Goal: Task Accomplishment & Management: Manage account settings

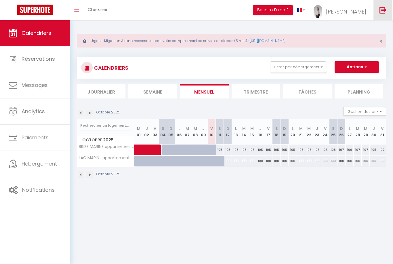
click at [385, 8] on img at bounding box center [383, 9] width 7 height 7
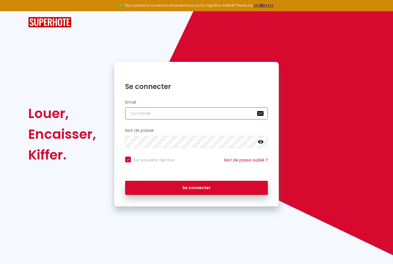
click at [139, 114] on input "email" at bounding box center [196, 113] width 143 height 12
type input "L"
checkbox input "true"
type input "l"
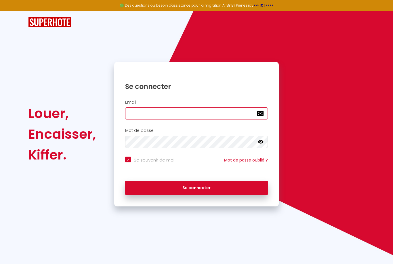
checkbox input "true"
type input "la"
checkbox input "true"
type input "lac"
checkbox input "true"
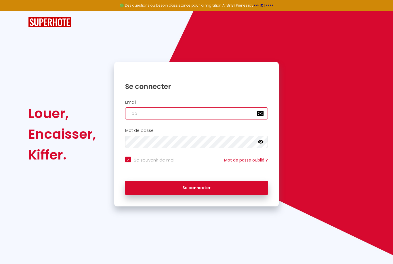
type input "lacl"
checkbox input "true"
type input "lacle"
checkbox input "true"
type input "laclef"
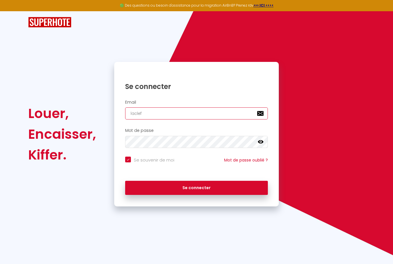
checkbox input "true"
type input "laclefd"
checkbox input "true"
type input "laclefdo"
checkbox input "true"
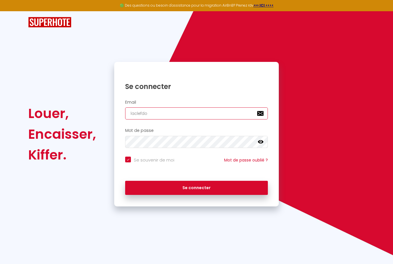
type input "laclefdor"
checkbox input "true"
type input "laclefdore"
checkbox input "true"
type input "laclefdoree"
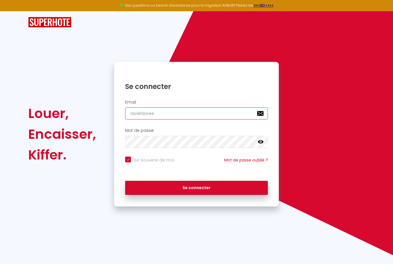
checkbox input "true"
type input "laclefdoreel"
checkbox input "true"
type input "laclefdoreela"
checkbox input "true"
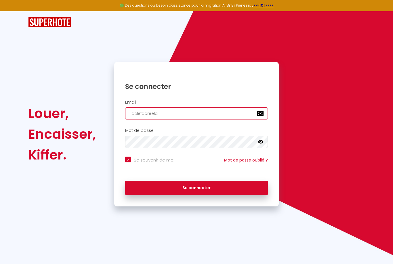
type input "laclefdoreelan"
checkbox input "true"
type input "laclefdoreeland"
checkbox input "true"
type input "laclefdoreelanda"
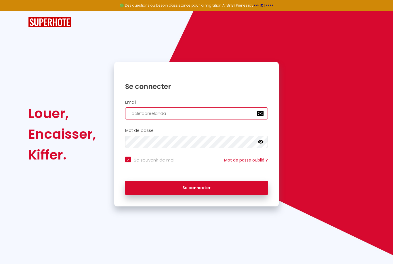
checkbox input "true"
type input "laclefdoreelandai"
checkbox input "true"
type input "laclefdoreelandais"
checkbox input "true"
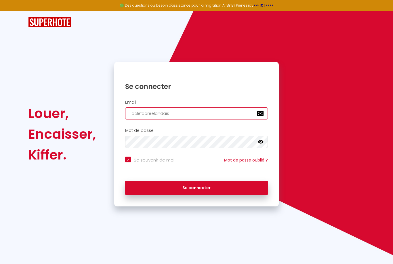
type input "laclefdoreelandaise"
checkbox input "true"
type input "laclefdoreelandaise@"
checkbox input "true"
type input "laclefdoreelandaise@g"
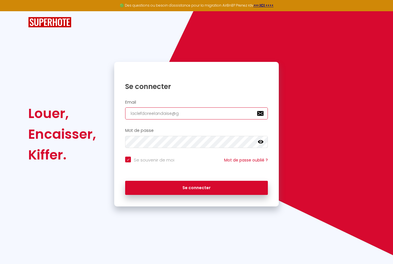
checkbox input "true"
type input "laclefdoreelandaise@gm"
checkbox input "true"
type input "laclefdoreelandaise@gma"
checkbox input "true"
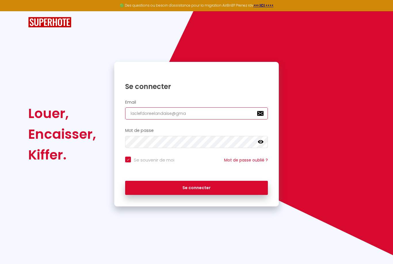
type input "laclefdoreelandaise@gmai"
checkbox input "true"
type input "[EMAIL_ADDRESS]"
checkbox input "true"
type input "[EMAIL_ADDRESS]."
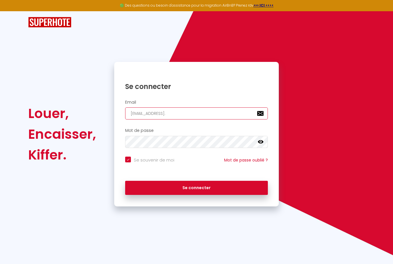
checkbox input "true"
type input "laclefdoreelandaise@gmail.c"
checkbox input "true"
type input "[EMAIL_ADDRESS][DOMAIN_NAME]"
checkbox input "true"
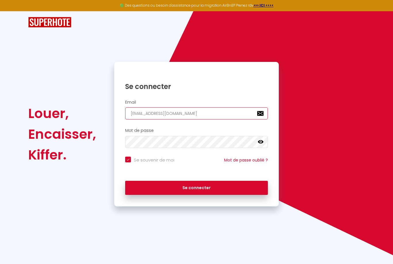
type input "[EMAIL_ADDRESS][DOMAIN_NAME]"
checkbox input "true"
type input "[EMAIL_ADDRESS][DOMAIN_NAME]"
click at [263, 143] on icon at bounding box center [261, 142] width 6 height 6
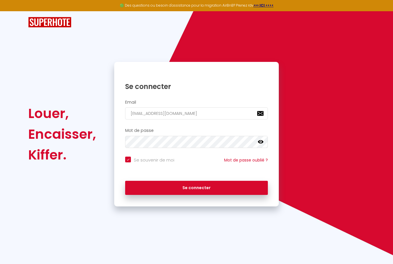
click at [262, 139] on icon at bounding box center [261, 142] width 6 height 6
click at [262, 143] on icon at bounding box center [261, 142] width 6 height 5
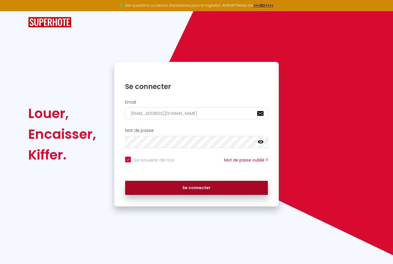
click at [213, 186] on button "Se connecter" at bounding box center [196, 188] width 143 height 14
checkbox input "true"
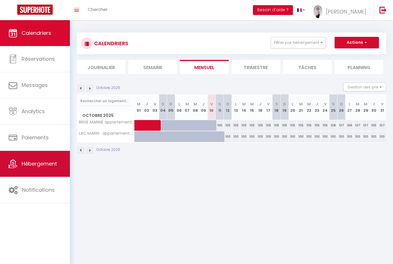
click at [46, 162] on span "Hébergement" at bounding box center [39, 163] width 35 height 7
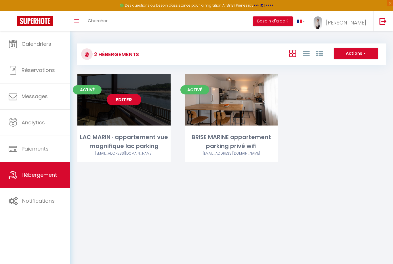
click at [126, 97] on link "Editer" at bounding box center [124, 100] width 35 height 12
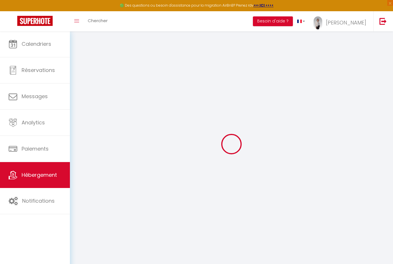
select select "+ 25 %"
select select "+ 30 %"
select select "+ 10 %"
checkbox input "true"
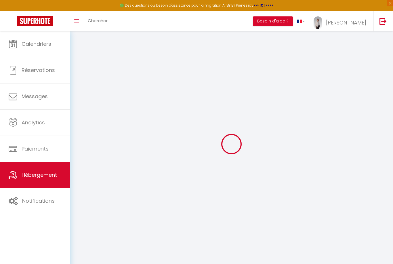
checkbox input "false"
select select "17:00"
select select
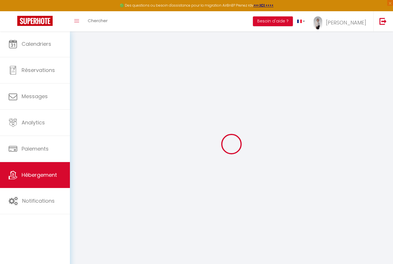
select select "10:00"
select select "30"
select select "120"
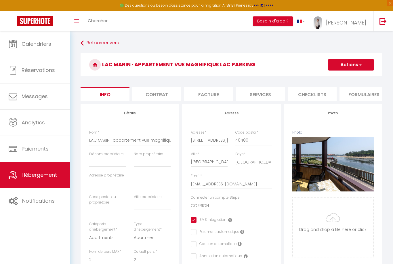
select select
checkbox input "true"
checkbox input "false"
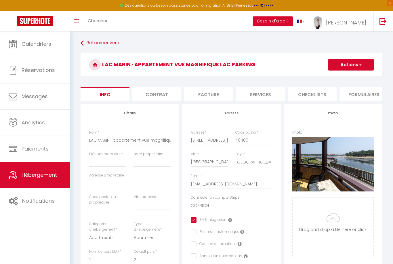
select select "well_reviewed_guests"
select select "EUR"
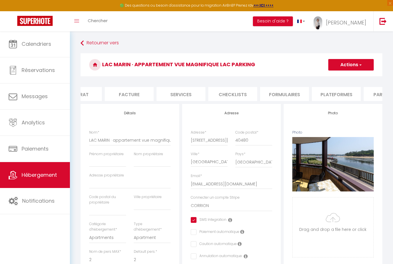
scroll to position [0, 116]
click at [298, 93] on li "Plateformes" at bounding box center [299, 94] width 49 height 14
select select
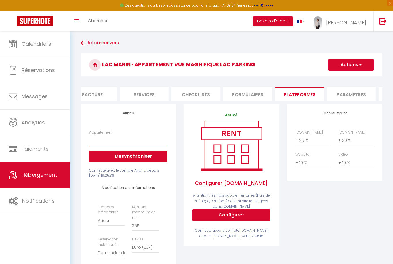
click at [103, 141] on select "LAC MARIN · appartement lac marin vue magnifique parking wifi - [EMAIL_ADDRESS]…" at bounding box center [128, 140] width 78 height 11
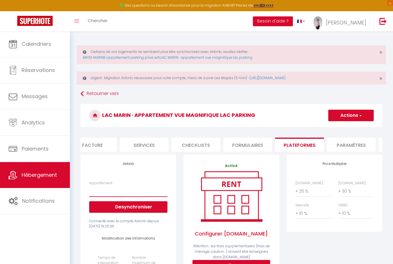
click at [105, 188] on select "LAC MARIN · appartement lac marin vue magnifique parking wifi - [EMAIL_ADDRESS]…" at bounding box center [128, 191] width 78 height 11
click at [100, 184] on label "Appartement" at bounding box center [100, 183] width 23 height 5
click at [100, 186] on select "LAC MARIN · appartement lac marin vue magnifique parking wifi - [EMAIL_ADDRESS]…" at bounding box center [128, 191] width 78 height 11
click at [105, 190] on select "LAC MARIN · appartement lac marin vue magnifique parking wifi - [EMAIL_ADDRESS]…" at bounding box center [128, 191] width 78 height 11
click at [98, 192] on select "LAC MARIN · appartement lac marin vue magnifique parking wifi - [EMAIL_ADDRESS]…" at bounding box center [128, 191] width 78 height 11
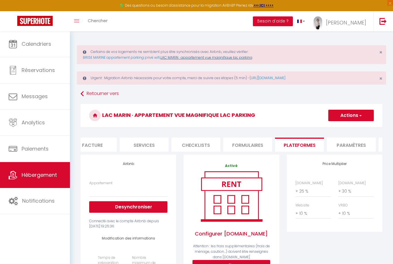
click at [206, 58] on link "LAC MARIN · appartement vue magnifique lac parking" at bounding box center [207, 57] width 92 height 5
click at [221, 57] on link "LAC MARIN · appartement vue magnifique lac parking" at bounding box center [207, 57] width 92 height 5
click at [109, 194] on select "LAC MARIN · appartement lac marin vue magnifique parking wifi - [EMAIL_ADDRESS]…" at bounding box center [128, 191] width 78 height 11
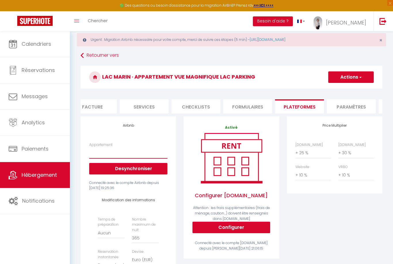
scroll to position [2, 0]
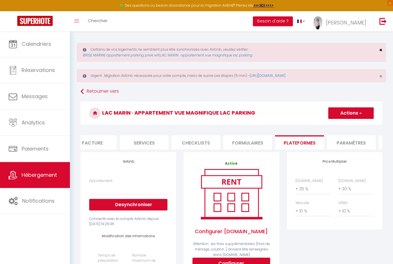
click at [382, 48] on span "×" at bounding box center [381, 49] width 3 height 7
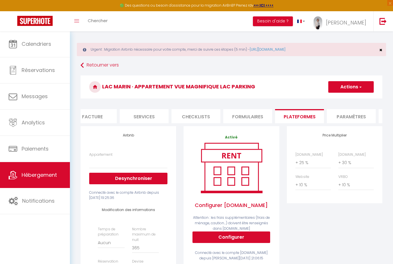
click at [381, 50] on span "×" at bounding box center [381, 49] width 3 height 7
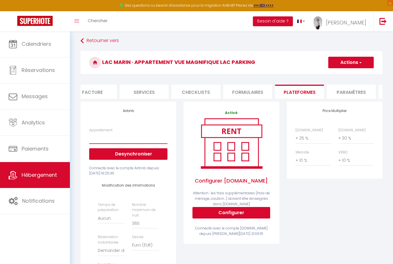
click at [109, 138] on select "LAC MARIN · appartement lac marin vue magnifique parking wifi - [EMAIL_ADDRESS]…" at bounding box center [128, 138] width 78 height 11
click at [99, 139] on select "LAC MARIN · appartement lac marin vue magnifique parking wifi - [EMAIL_ADDRESS]…" at bounding box center [128, 138] width 78 height 11
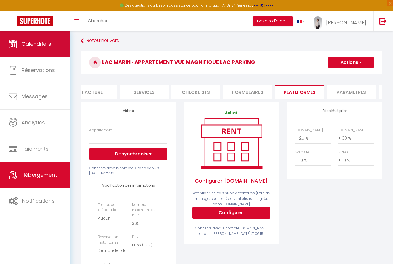
click at [43, 44] on span "Calendriers" at bounding box center [37, 43] width 30 height 7
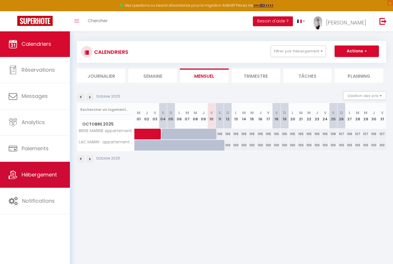
click at [43, 175] on span "Hébergement" at bounding box center [39, 174] width 35 height 7
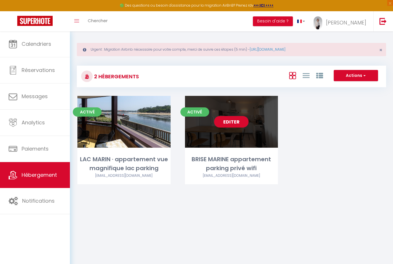
click at [236, 122] on link "Editer" at bounding box center [231, 122] width 35 height 12
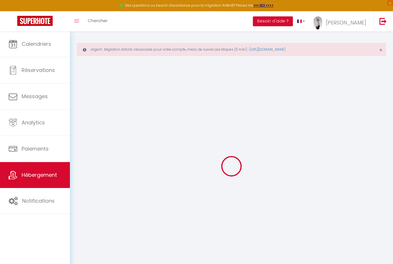
checkbox input "true"
checkbox input "false"
select select "17:00"
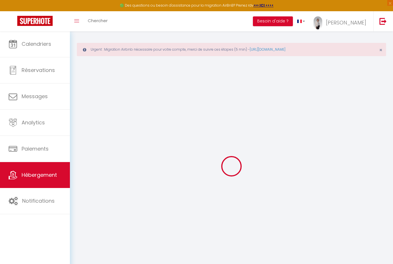
select select "23:45"
select select "10:00"
select select "30"
select select "120"
select select "15:00"
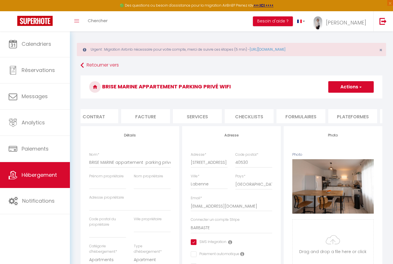
scroll to position [0, 64]
click at [347, 122] on li "Plateformes" at bounding box center [352, 116] width 49 height 14
select select "1"
select select "well_reviewed_guests"
select select "EUR"
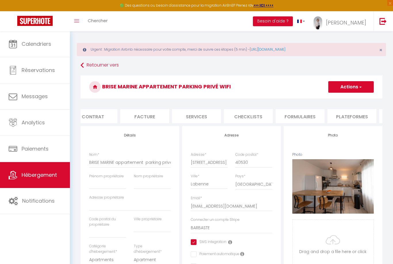
select select "16382-1375382011380657810"
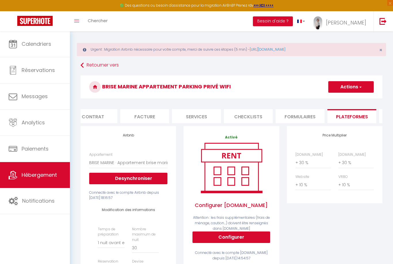
click at [40, 179] on span "Hébergement" at bounding box center [39, 174] width 35 height 7
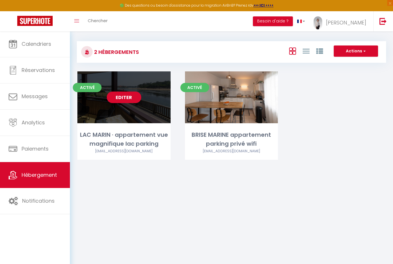
click at [126, 96] on link "Editer" at bounding box center [124, 98] width 35 height 12
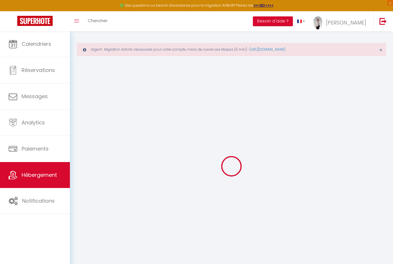
select select "+ 25 %"
select select "+ 30 %"
select select "+ 10 %"
checkbox input "true"
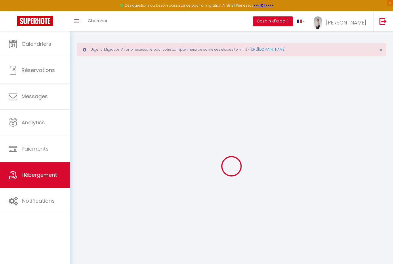
checkbox input "false"
select select "17:00"
select select
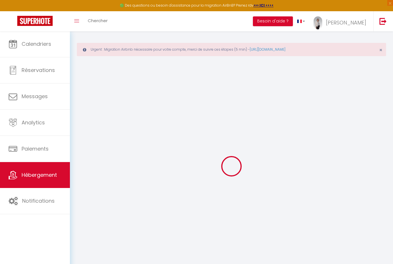
select select "10:00"
select select "30"
select select "120"
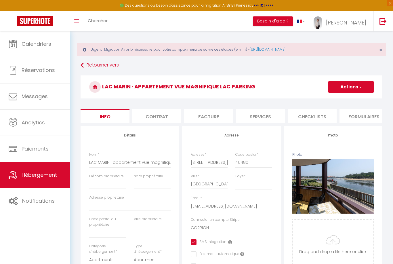
select select
checkbox input "true"
checkbox input "false"
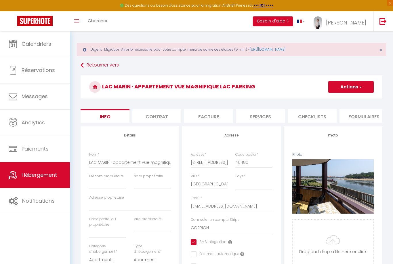
select select "well_reviewed_guests"
select select "EUR"
click at [368, 113] on li "Formulaires" at bounding box center [364, 116] width 49 height 14
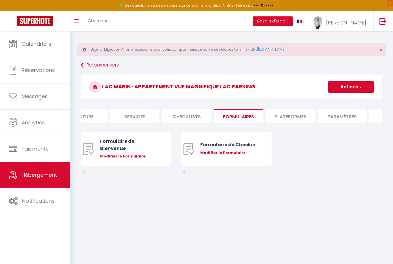
scroll to position [0, 122]
click at [297, 113] on li "Plateformes" at bounding box center [293, 116] width 49 height 14
select select
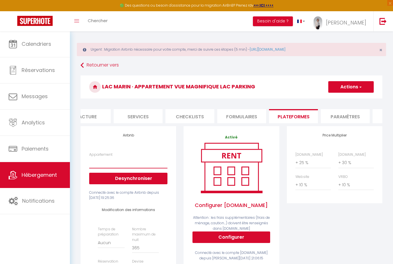
click at [110, 161] on select "LAC MARIN · appartement lac marin vue magnifique parking wifi - [EMAIL_ADDRESS]…" at bounding box center [128, 162] width 78 height 11
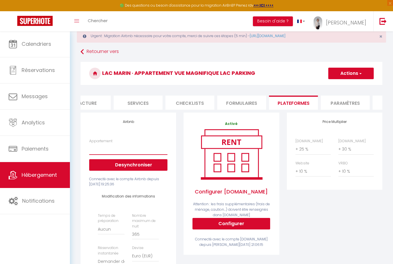
scroll to position [15, 0]
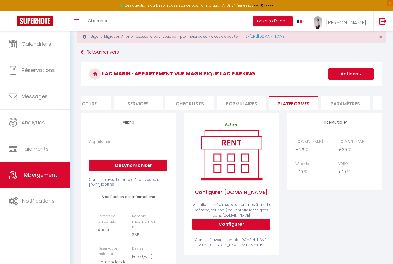
click at [101, 155] on select "LAC MARIN · appartement lac marin vue magnifique parking wifi - [EMAIL_ADDRESS]…" at bounding box center [128, 149] width 78 height 11
click at [383, 21] on img at bounding box center [383, 21] width 7 height 7
